Goal: Communication & Community: Answer question/provide support

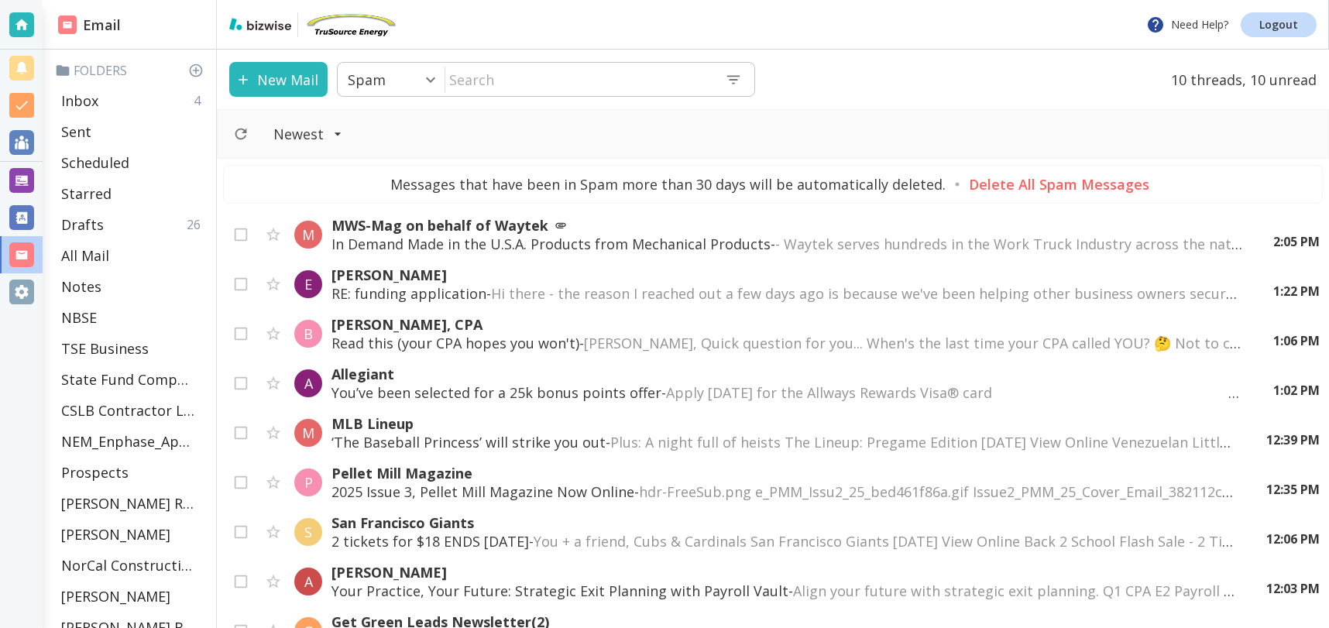
scroll to position [549, 0]
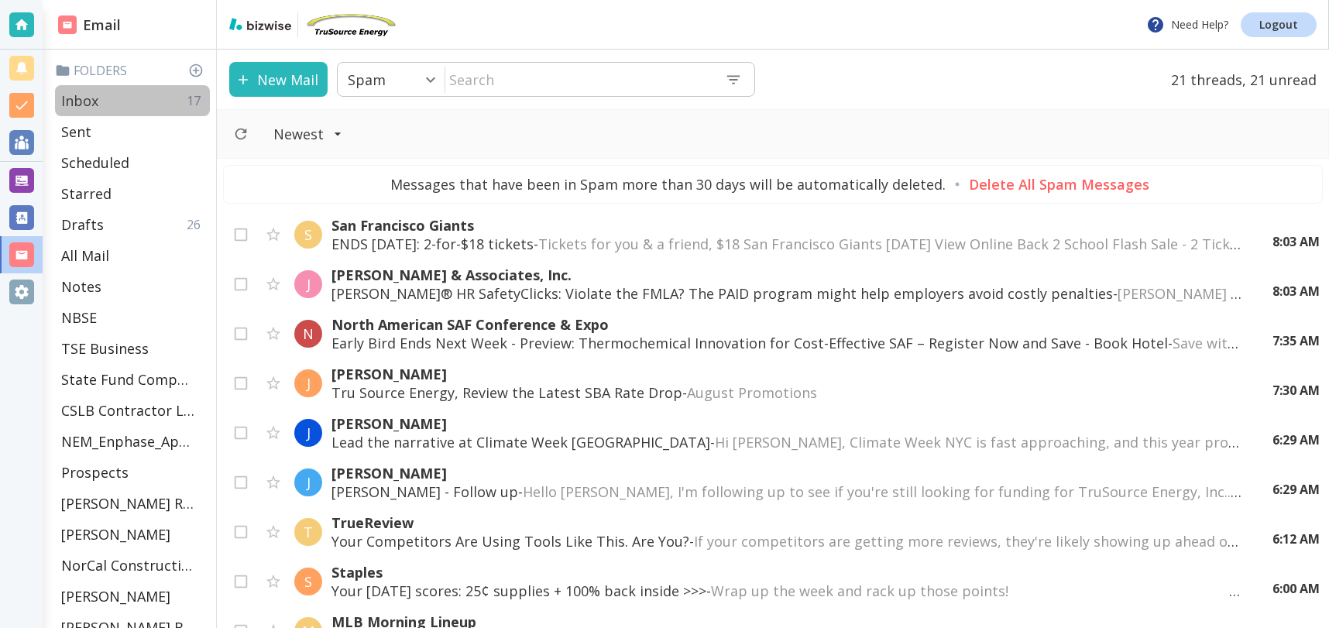
click at [127, 94] on div "Inbox 17" at bounding box center [132, 100] width 155 height 31
type input "0"
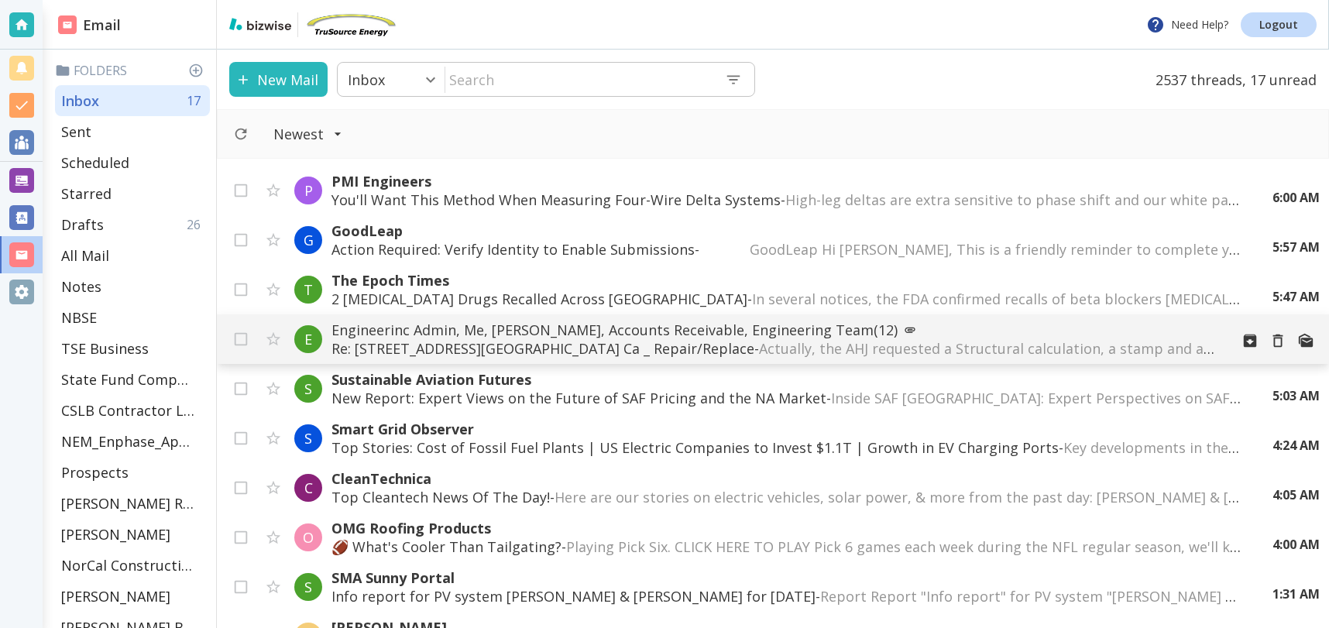
scroll to position [248, 0]
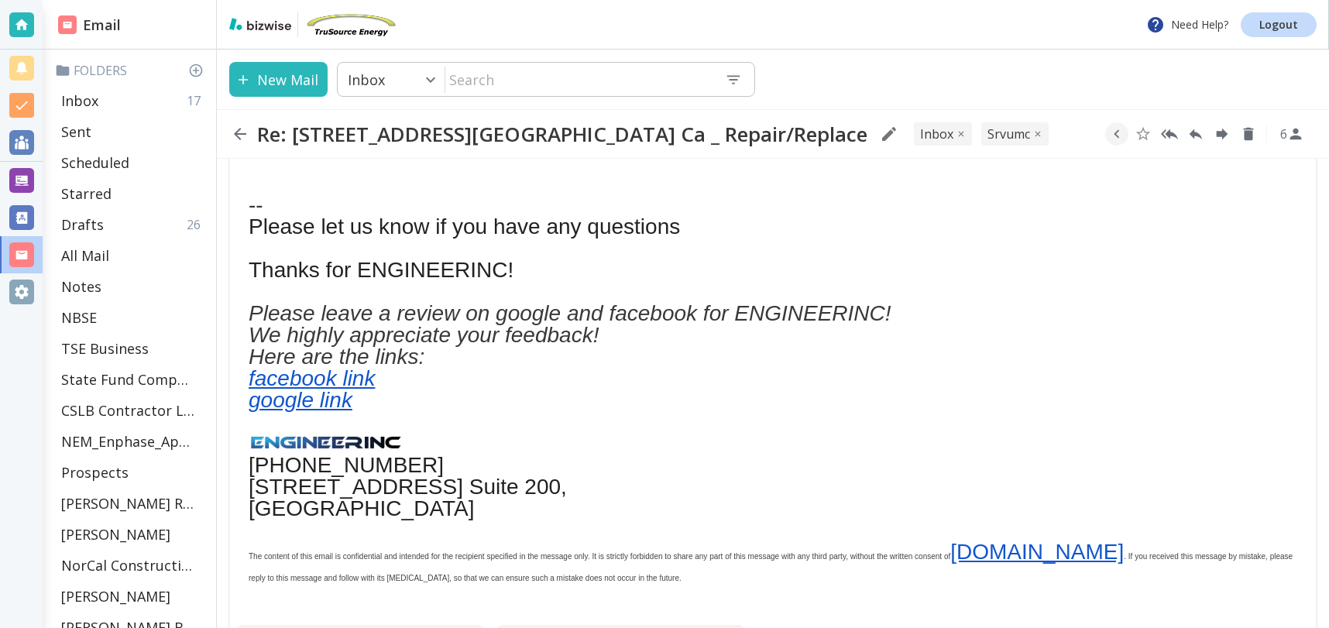
scroll to position [1302, 0]
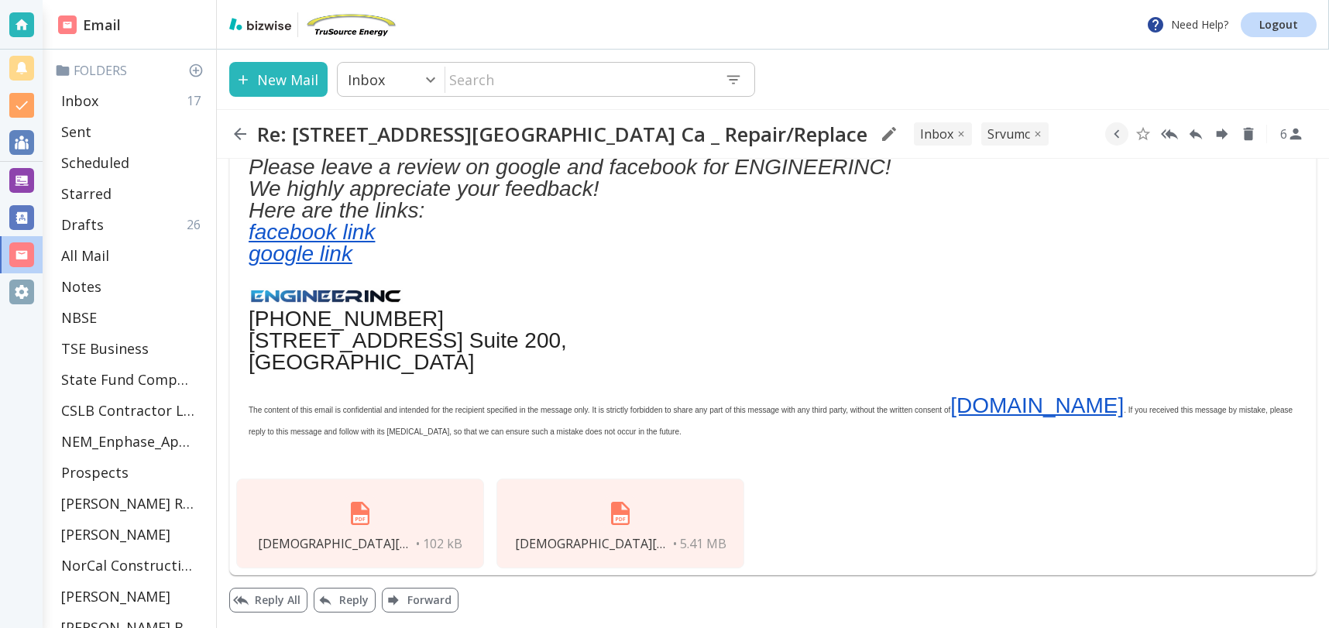
click at [611, 513] on img at bounding box center [620, 513] width 37 height 37
click at [587, 522] on div "San Ramon Valley United Methodist Church Solar Drawings.pdf • 5.41 MB" at bounding box center [620, 524] width 248 height 90
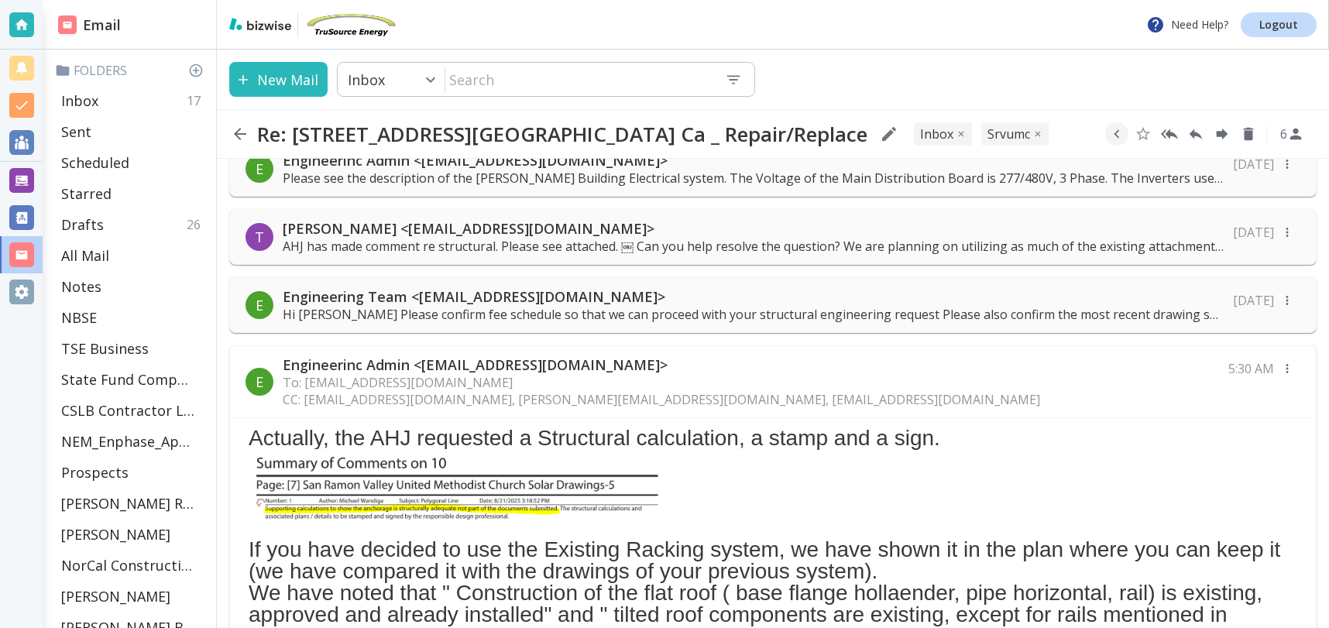
scroll to position [541, 0]
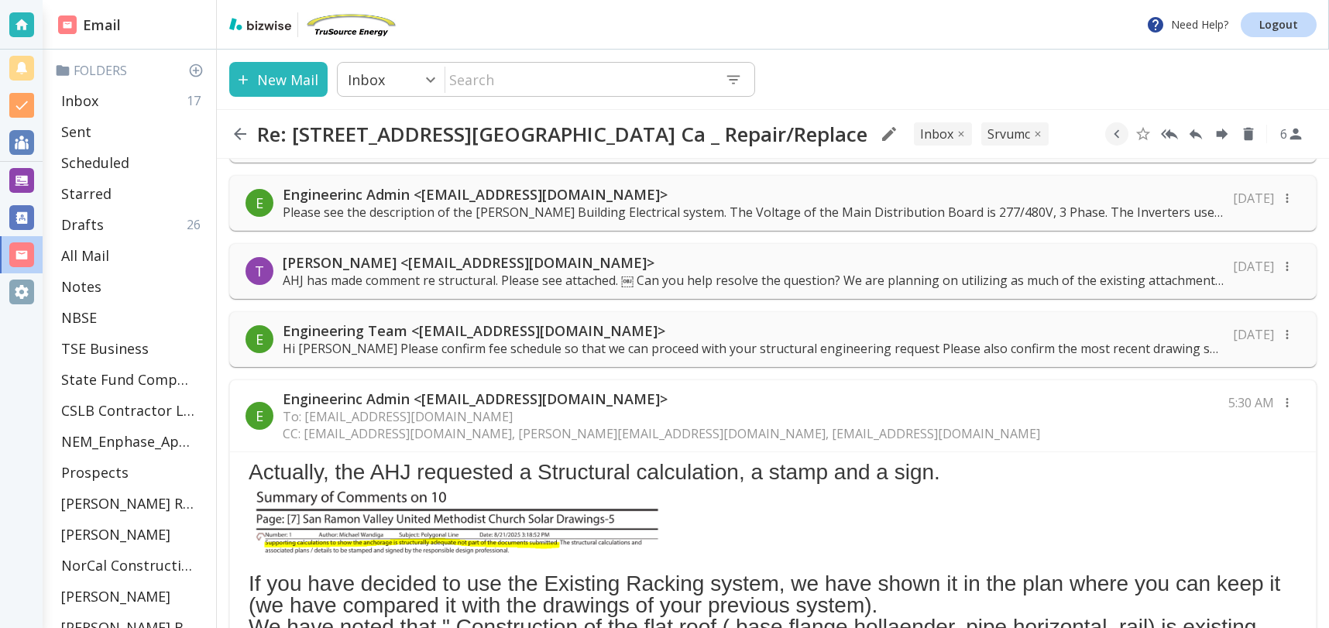
click at [607, 343] on p "Hi Tony Please confirm fee schedule so that we can proceed with your structural…" at bounding box center [753, 348] width 941 height 17
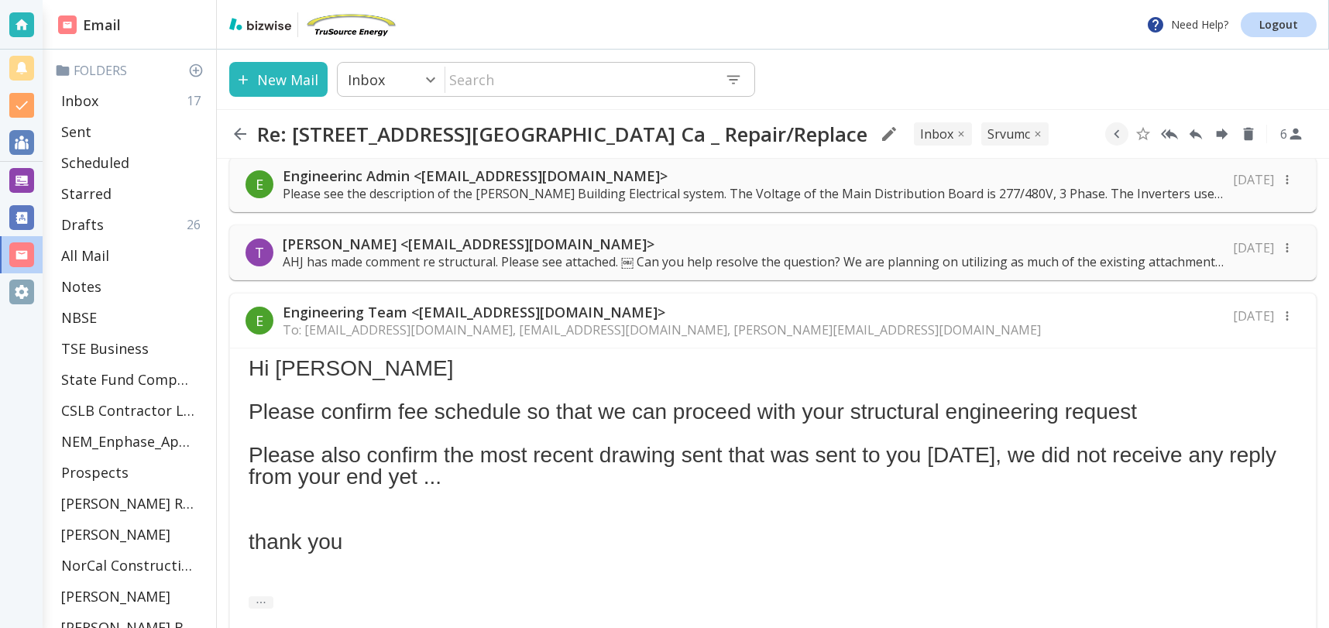
scroll to position [558, 0]
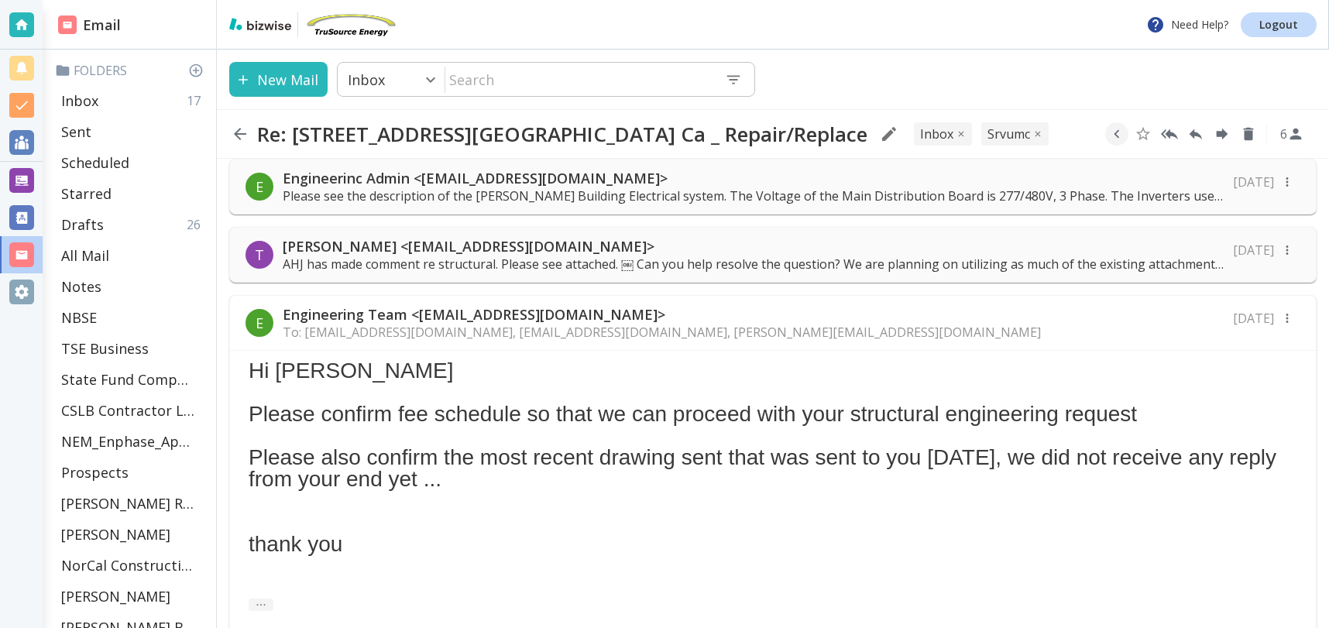
click at [542, 269] on p "AHJ has made comment re structural. Please see attached. ￼ Can you help resolve…" at bounding box center [753, 264] width 941 height 17
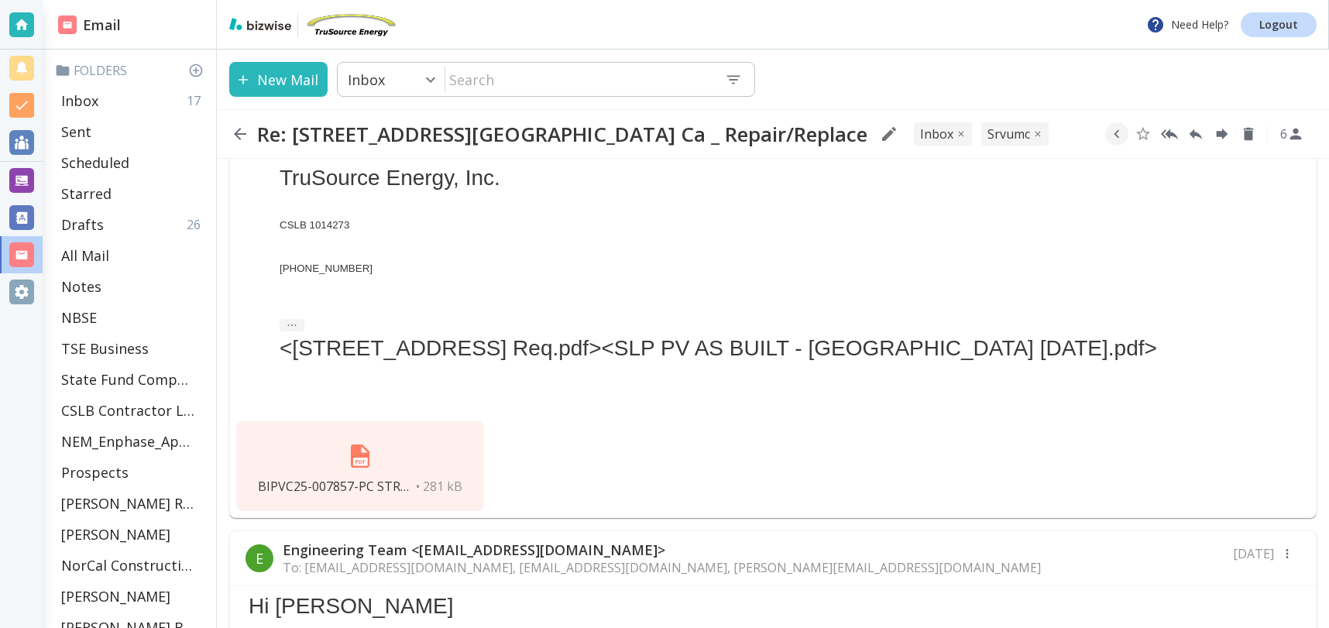
scroll to position [1374, 0]
click at [348, 472] on img at bounding box center [359, 453] width 37 height 37
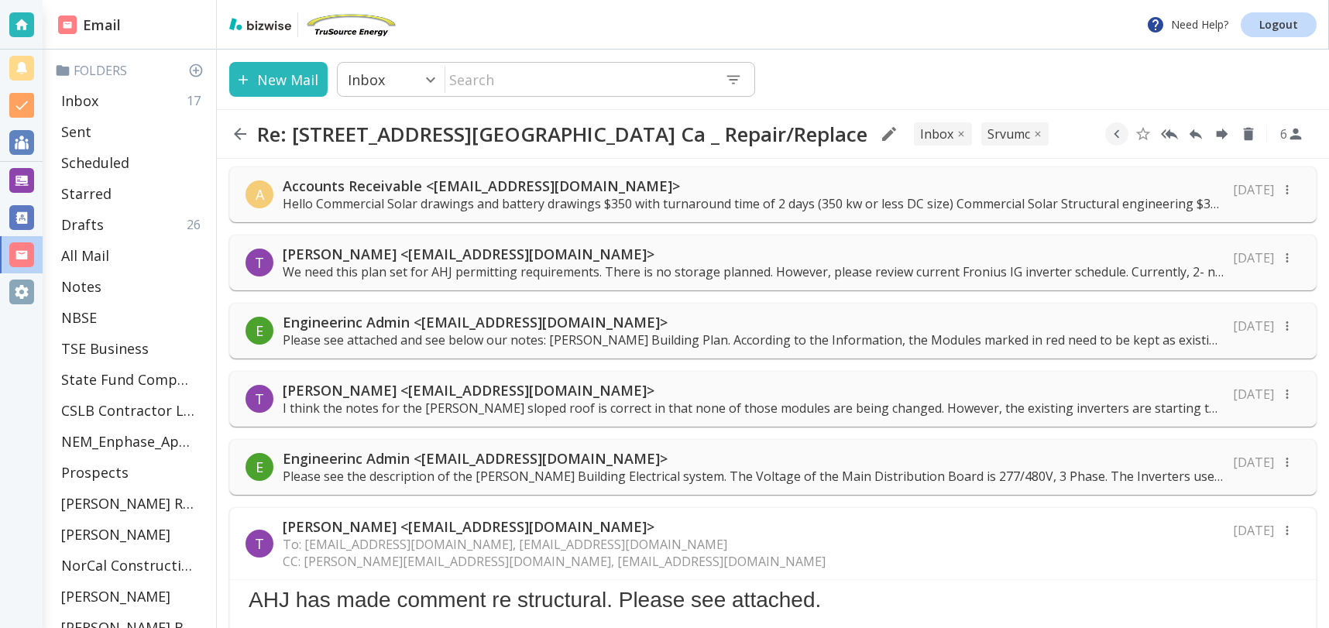
scroll to position [273, 0]
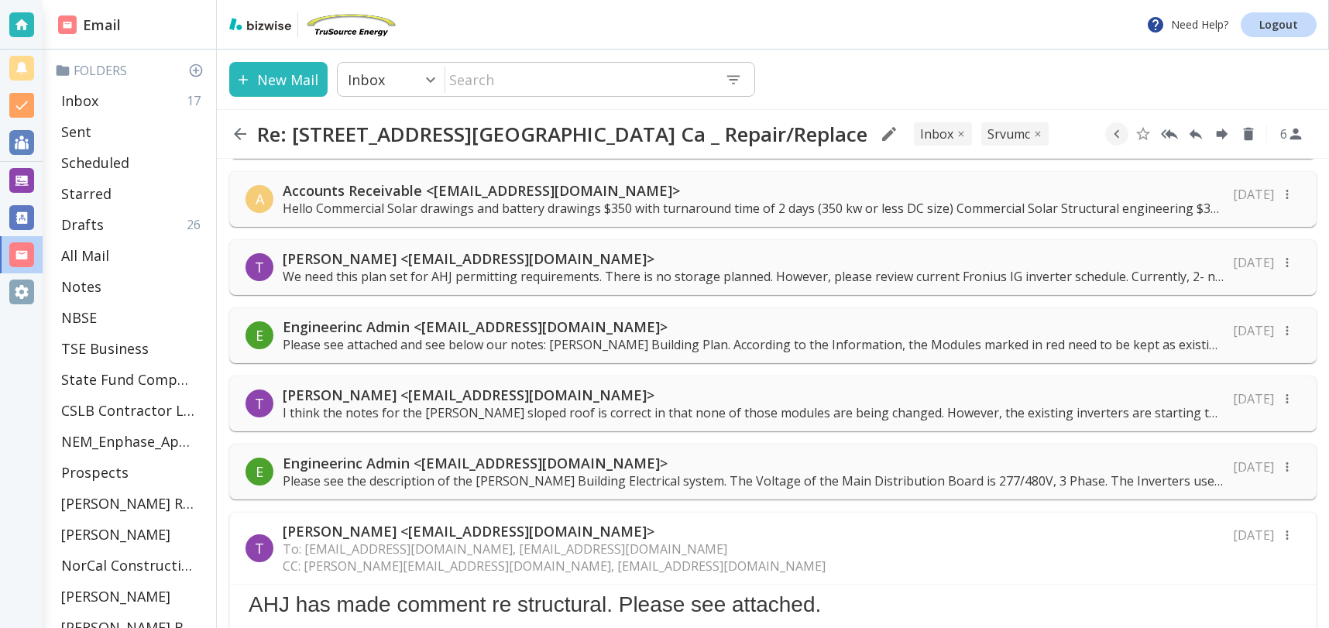
click at [753, 197] on p "Accounts Receivable <accounting@engineerinc.io>" at bounding box center [753, 190] width 941 height 19
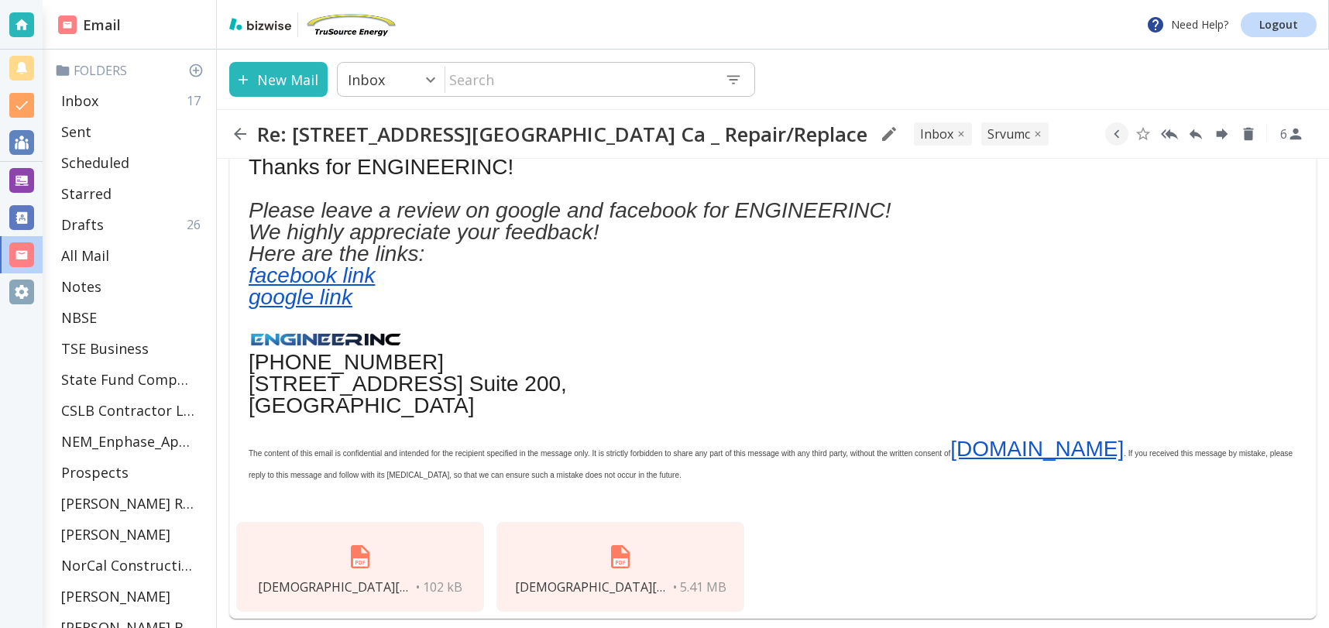
scroll to position [3705, 0]
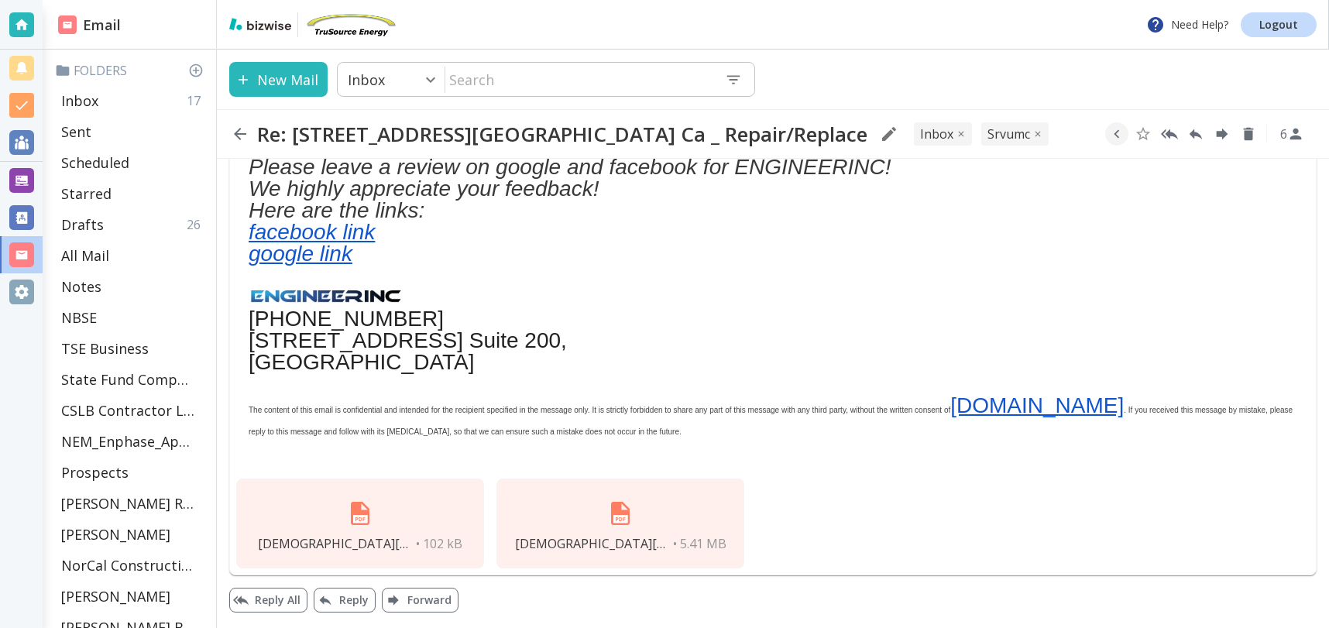
click at [357, 516] on img at bounding box center [359, 513] width 37 height 37
click at [273, 602] on button "Reply All" at bounding box center [268, 600] width 78 height 25
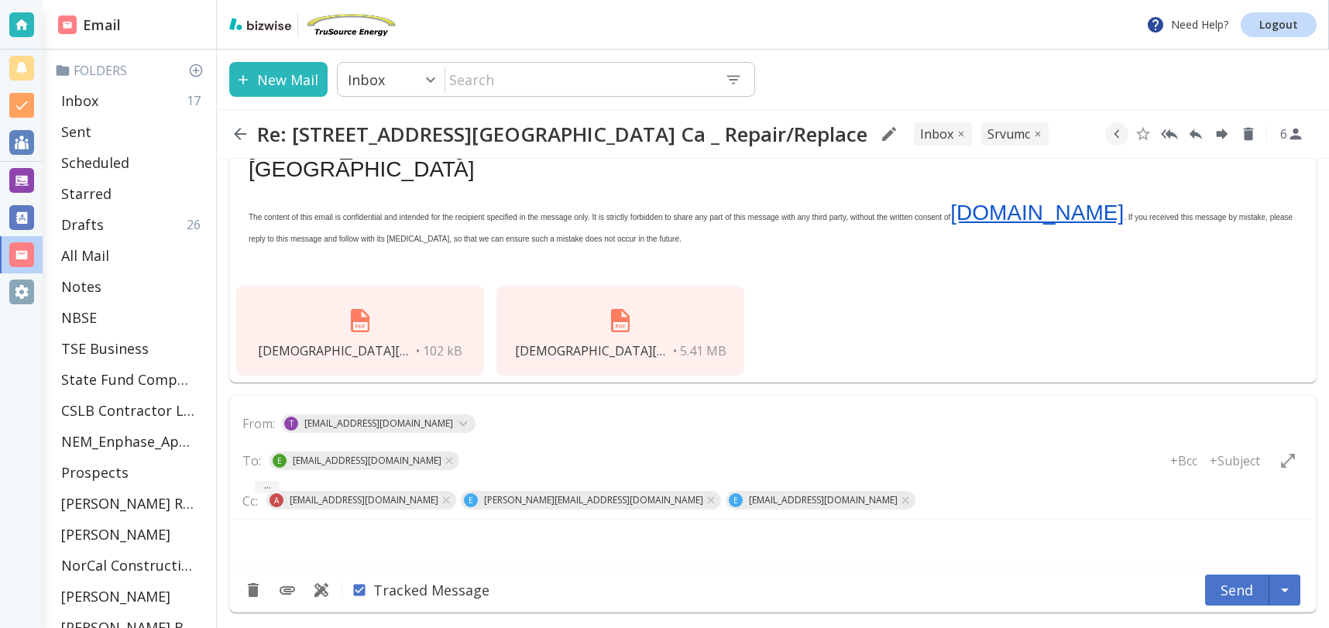
scroll to position [3897, 0]
type textarea "<div class="bizwise_content"></div><div class="gmail_signature"><br>--<br><p>Th…"
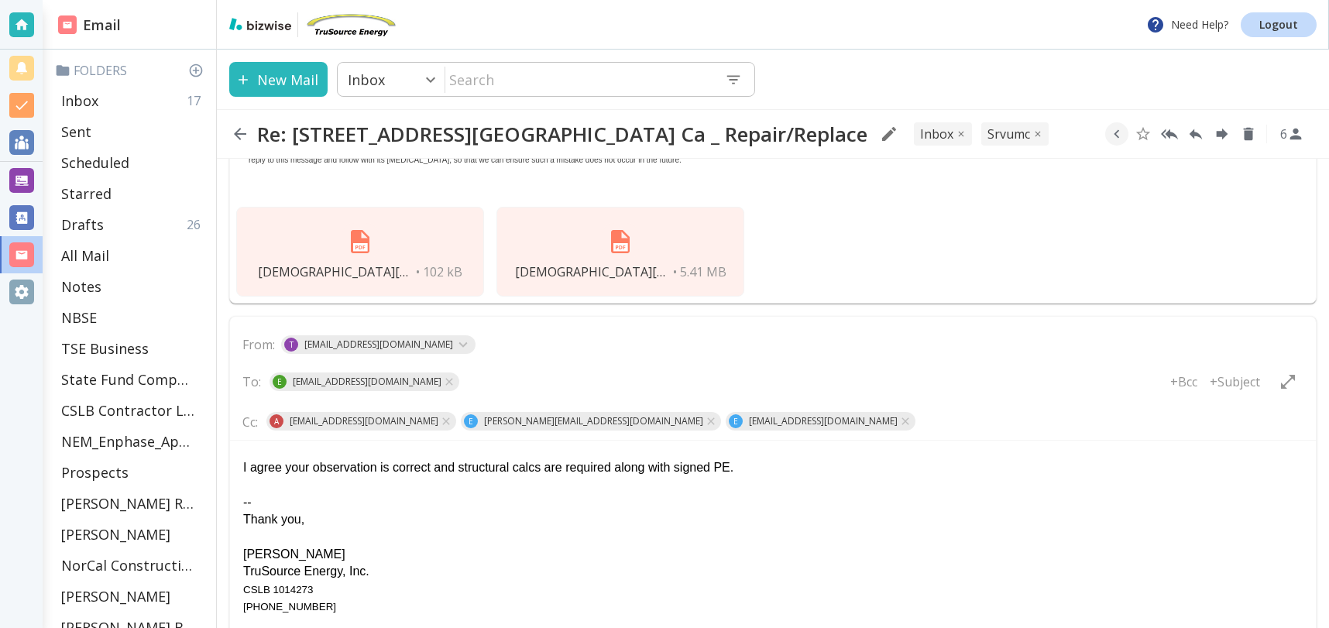
scroll to position [3954, 0]
click at [786, 466] on div "I agree your observation is correct and structural calcs are required along wit…" at bounding box center [772, 465] width 1059 height 17
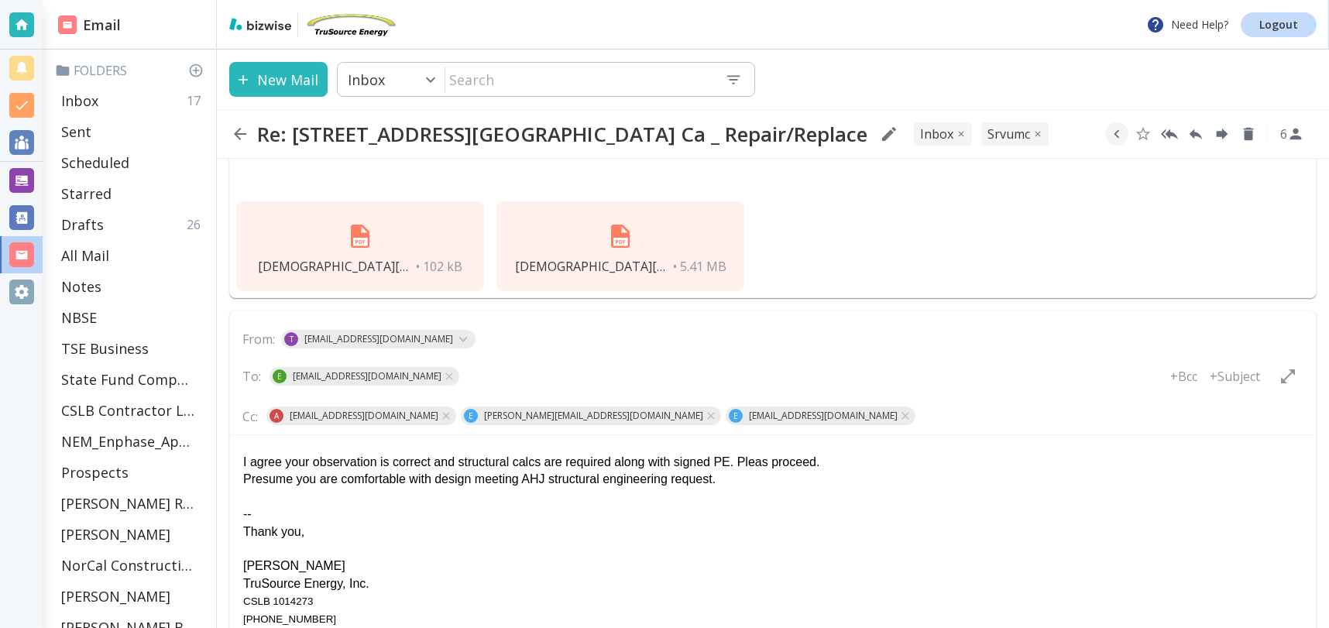
scroll to position [3956, 0]
